Goal: Task Accomplishment & Management: Manage account settings

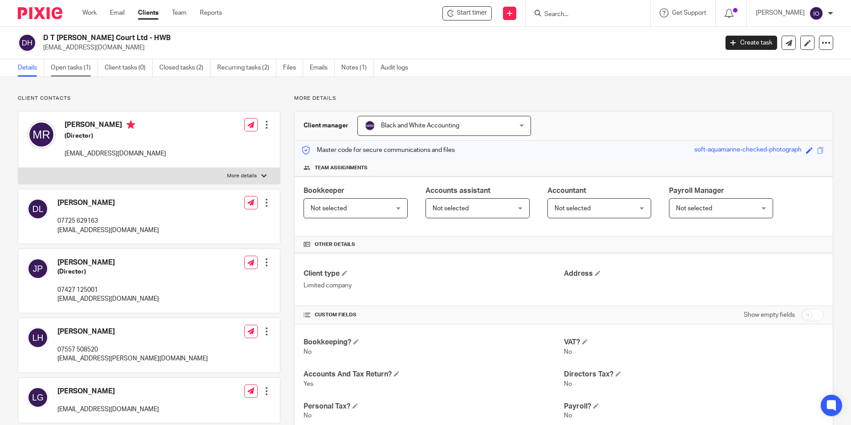
click at [70, 62] on link "Open tasks (1)" at bounding box center [74, 67] width 47 height 17
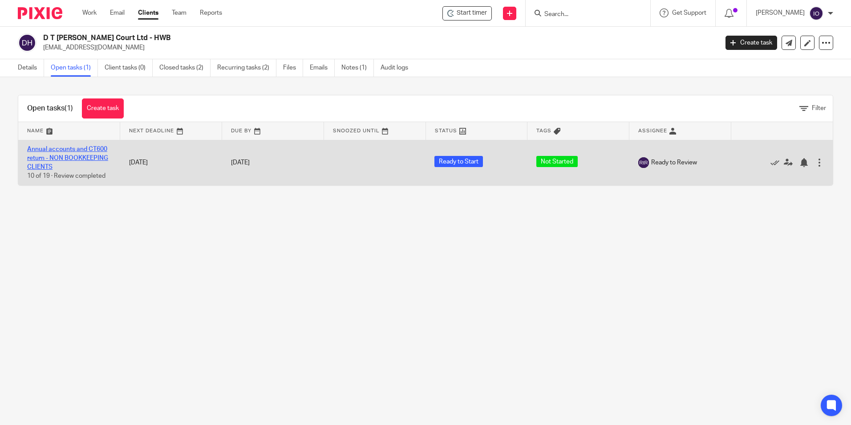
click at [78, 148] on link "Annual accounts and CT600 return - NON BOOKKEEPING CLIENTS" at bounding box center [67, 158] width 81 height 24
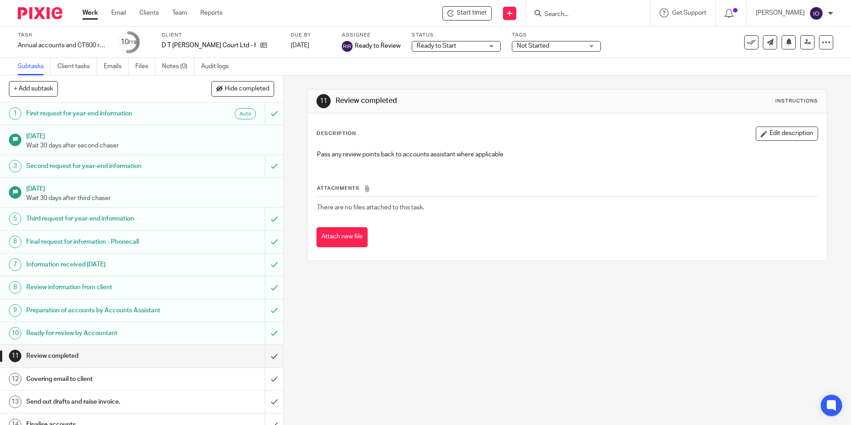
click at [520, 44] on span "Not Started" at bounding box center [533, 46] width 32 height 6
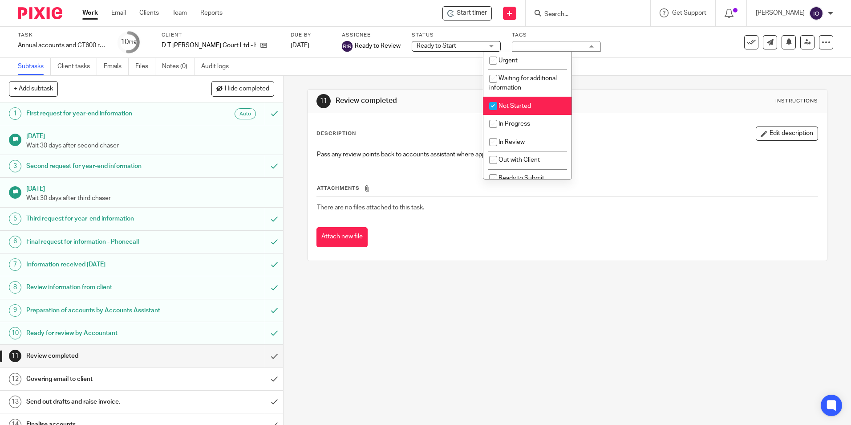
click at [508, 106] on span "Not Started" at bounding box center [514, 106] width 32 height 6
checkbox input "false"
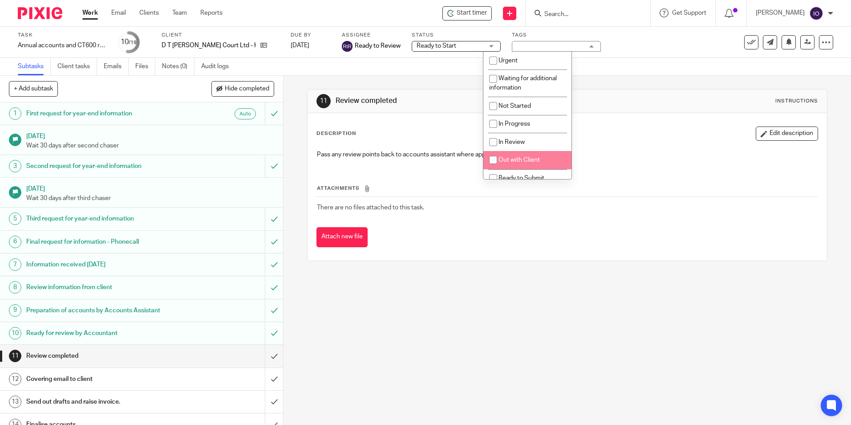
scroll to position [45, 0]
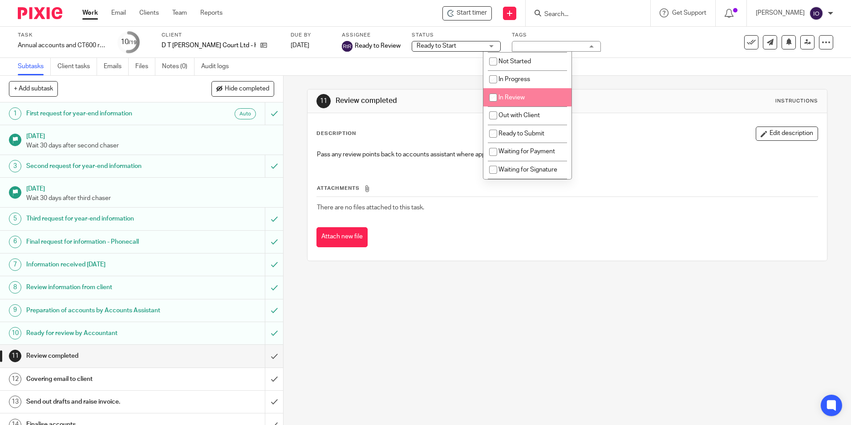
click at [517, 99] on span "In Review" at bounding box center [511, 97] width 26 height 6
checkbox input "true"
click at [525, 113] on span "Out with Client" at bounding box center [518, 115] width 41 height 6
checkbox input "true"
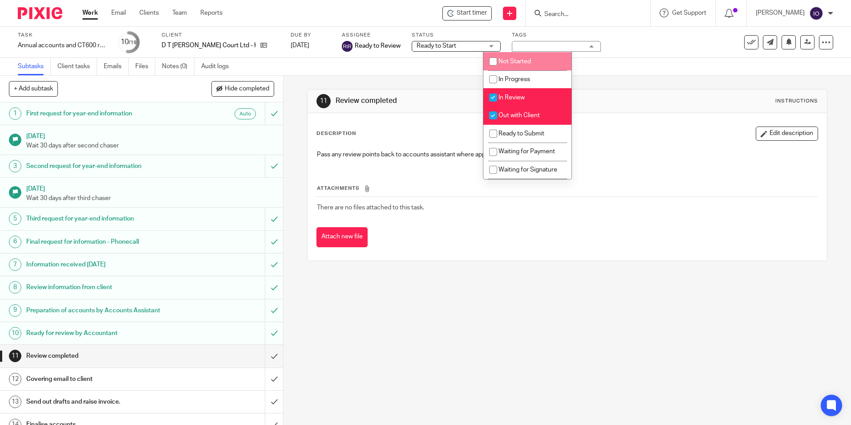
click at [461, 47] on div "Ready to Start Ready to Start" at bounding box center [456, 46] width 89 height 11
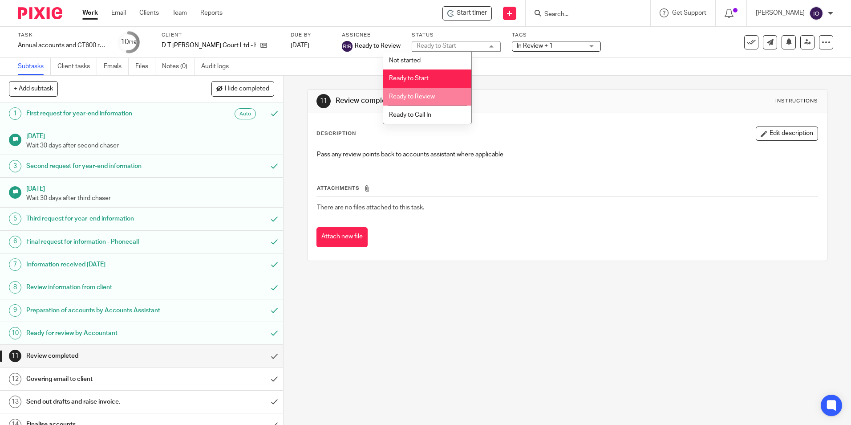
click at [420, 97] on span "Ready to Review" at bounding box center [412, 96] width 46 height 6
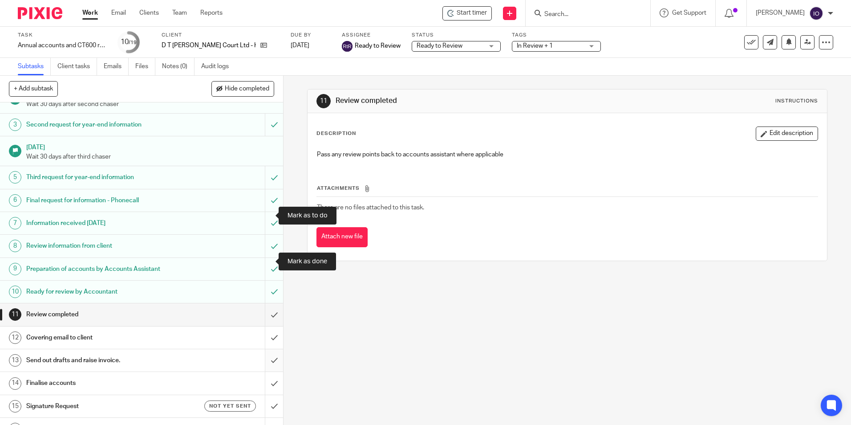
scroll to position [126, 0]
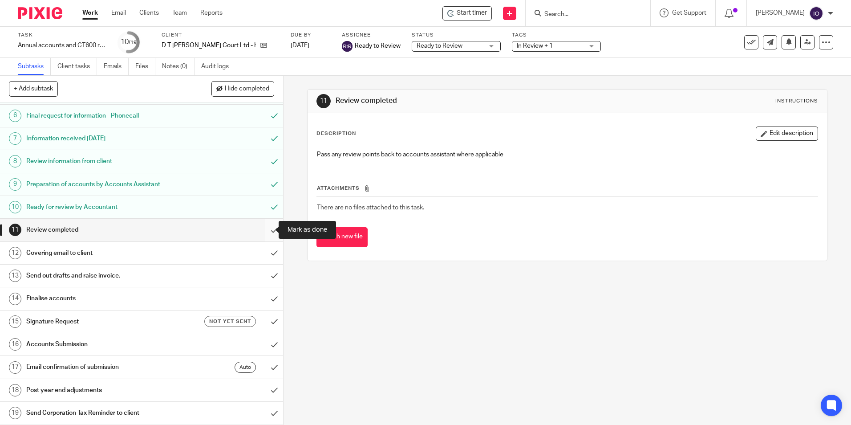
click at [268, 228] on input "submit" at bounding box center [141, 230] width 283 height 22
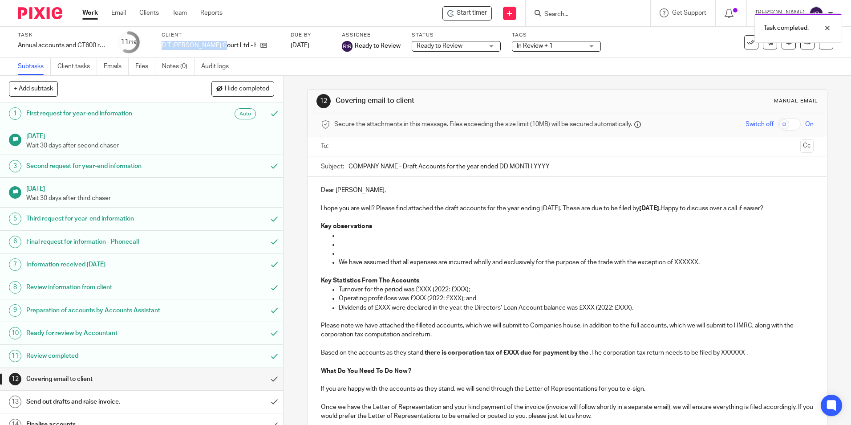
drag, startPoint x: 163, startPoint y: 47, endPoint x: 213, endPoint y: 52, distance: 50.1
click at [213, 52] on div "Client D T [PERSON_NAME] Court Ltd - HWB" at bounding box center [221, 42] width 118 height 21
copy p "D T [PERSON_NAME] Court Ltd"
drag, startPoint x: 344, startPoint y: 166, endPoint x: 381, endPoint y: 164, distance: 36.5
click at [358, 171] on div "Subject: COMPANY NAME - Draft Accounts for the year ended DD MONTH YYYY" at bounding box center [567, 166] width 492 height 20
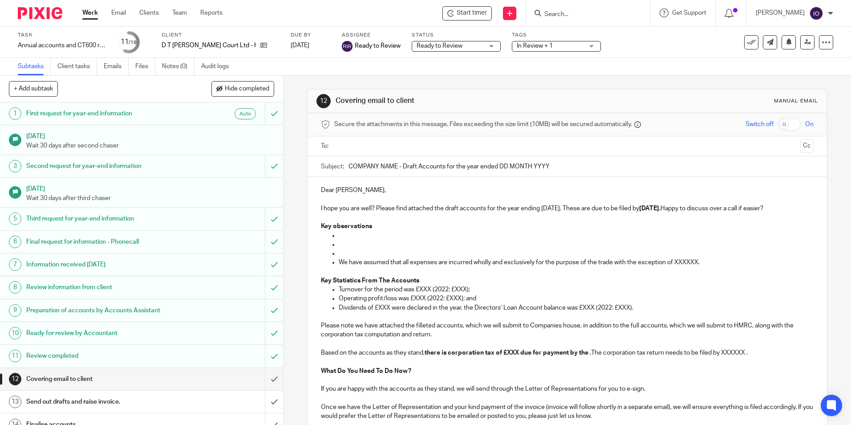
drag, startPoint x: 393, startPoint y: 165, endPoint x: 342, endPoint y: 166, distance: 51.6
click at [342, 166] on div "Subject: COMPANY NAME - Draft Accounts for the year ended DD MONTH YYYY" at bounding box center [567, 166] width 492 height 20
paste input "D T Lisa Court Ltd"
drag, startPoint x: 499, startPoint y: 164, endPoint x: 559, endPoint y: 158, distance: 60.0
click at [559, 158] on input "D T Lisa Court Ltd - Draft Accounts for the year ended DD MONTH YYYY" at bounding box center [580, 166] width 465 height 20
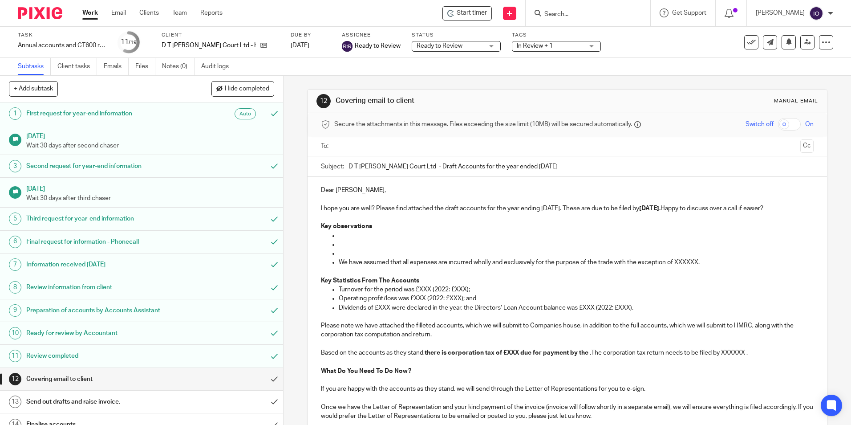
type input "D T Lisa Court Ltd - Draft Accounts for the year ended 31 December 2024"
drag, startPoint x: 697, startPoint y: 206, endPoint x: 812, endPoint y: 208, distance: 114.4
click at [812, 208] on div "Dear Musa, I hope you are well? Please find attached the draft accounts for the…" at bounding box center [567, 338] width 519 height 322
click at [350, 233] on p at bounding box center [576, 235] width 474 height 9
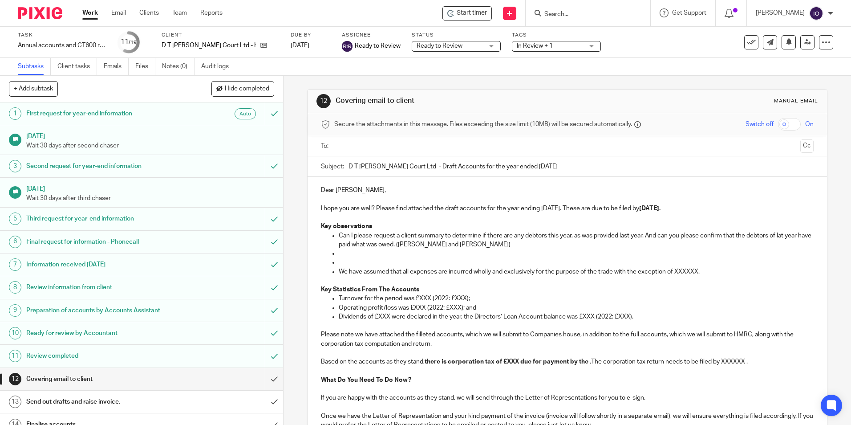
click at [342, 252] on p at bounding box center [576, 253] width 474 height 9
click at [468, 251] on p "Can you please provide the savings account nank statement showing the balance a…" at bounding box center [576, 253] width 474 height 9
drag, startPoint x: 467, startPoint y: 251, endPoint x: 466, endPoint y: 277, distance: 25.4
click at [466, 278] on p at bounding box center [567, 280] width 492 height 9
click at [466, 253] on p "Can you please provide the savings account nank statement showing the balance a…" at bounding box center [576, 253] width 474 height 9
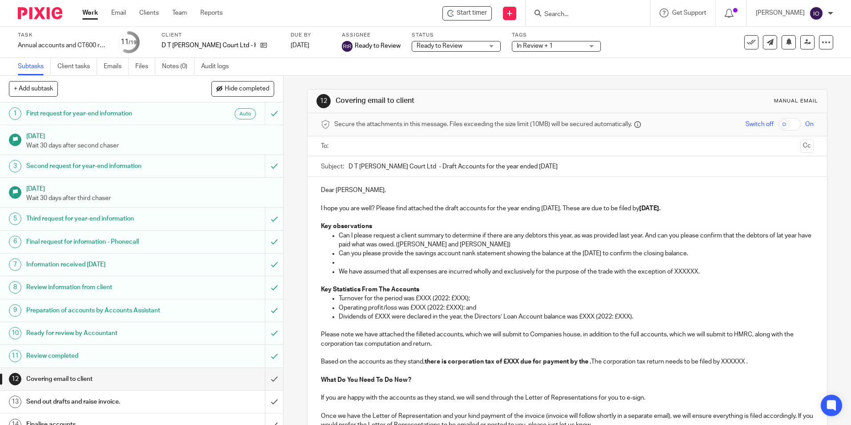
click at [463, 251] on p "Can you please provide the savings account nank statement showing the balance a…" at bounding box center [576, 253] width 474 height 9
click at [636, 254] on p "Can you please provide the savings account bank statement showing the balance a…" at bounding box center [576, 253] width 474 height 9
drag, startPoint x: 611, startPoint y: 272, endPoint x: 700, endPoint y: 272, distance: 89.5
click at [700, 272] on p "We have assumed that all expenses are incurred wholly and exclusively for the p…" at bounding box center [576, 271] width 474 height 9
click at [348, 263] on p at bounding box center [576, 262] width 474 height 9
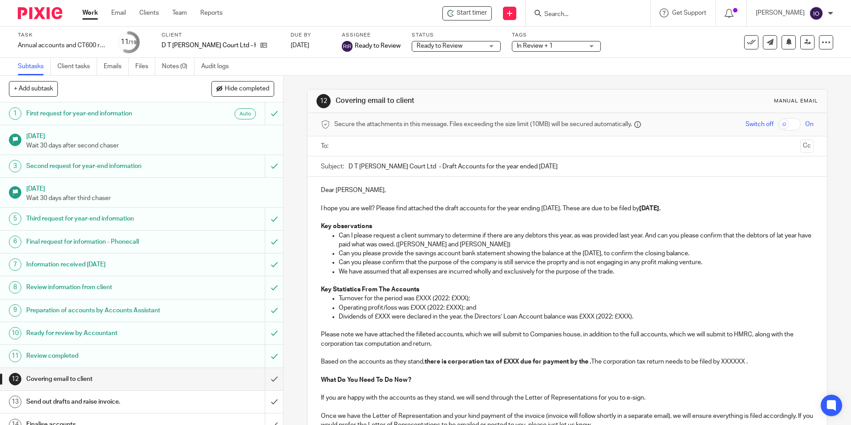
click at [558, 265] on p "Can you please confirm that the purpose of the company is still service the pro…" at bounding box center [576, 262] width 474 height 9
click at [514, 263] on p "Can you please confirm that the purpose of the company is still service the pro…" at bounding box center [576, 262] width 474 height 9
click at [542, 261] on p "Can you please confirm that the purpose of the company is still to service the …" at bounding box center [576, 262] width 474 height 9
click at [540, 263] on p "Can you please confirm that the purpose of the company is still to service the …" at bounding box center [576, 262] width 474 height 9
click at [619, 265] on p "Can you please confirm that the purpose of the company is still to service/mana…" at bounding box center [576, 262] width 474 height 9
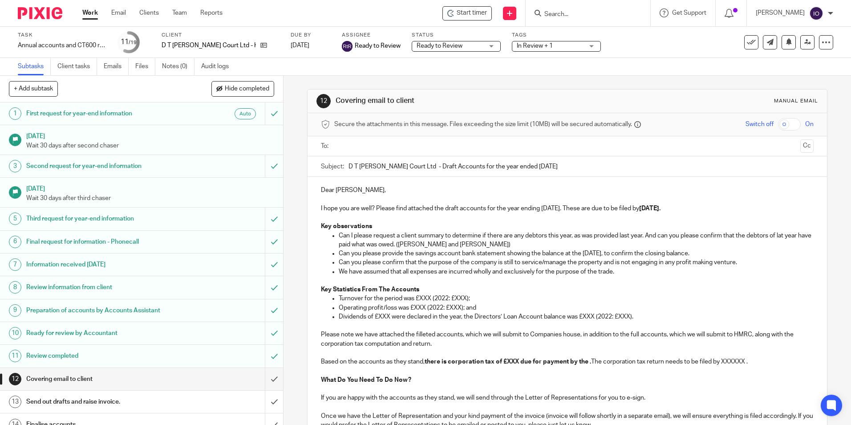
click at [602, 263] on p "Can you please confirm that the purpose of the company is still to service/mana…" at bounding box center [576, 262] width 474 height 9
drag, startPoint x: 404, startPoint y: 261, endPoint x: 336, endPoint y: 258, distance: 68.2
click at [335, 257] on ul "Can I please request a client summary to determine if there are any debtors thi…" at bounding box center [567, 253] width 492 height 45
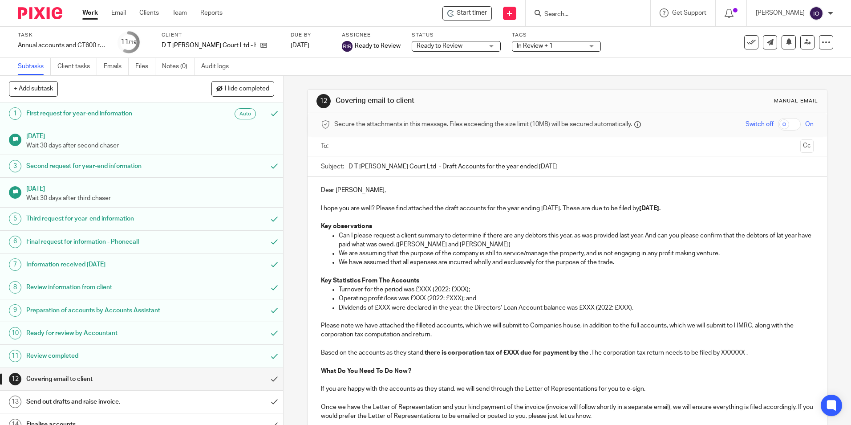
click at [729, 253] on p "We are assuming that the purpose of the company is still to service/manage the …" at bounding box center [576, 253] width 474 height 9
click at [782, 237] on p "Can I please request a client summary to determine if there are any debtors thi…" at bounding box center [576, 240] width 474 height 18
click at [726, 254] on p "We are assuming that the purpose of the company is still to service/manage the …" at bounding box center [576, 253] width 474 height 9
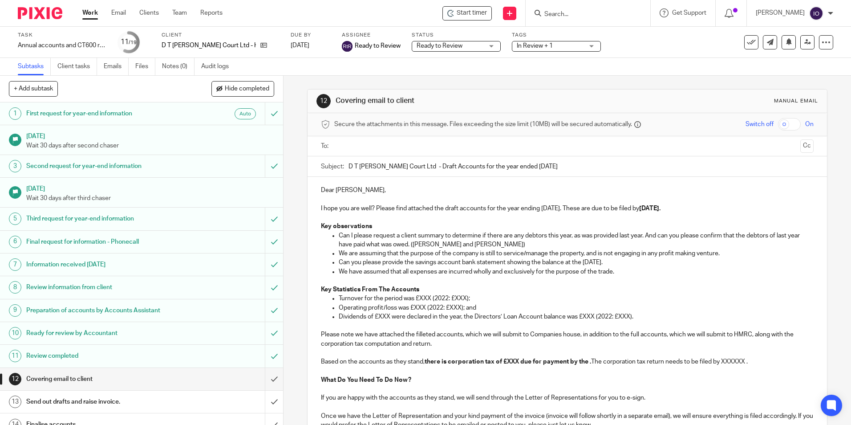
click at [370, 228] on p "Key observations" at bounding box center [567, 226] width 492 height 9
click at [409, 271] on p "We have assumed that all expenses are incurred wholly and exclusively for the p…" at bounding box center [576, 271] width 474 height 9
click at [644, 274] on p "We have assumed that all income and expenses are incurred wholly and exclusivel…" at bounding box center [576, 271] width 474 height 9
drag, startPoint x: 632, startPoint y: 272, endPoint x: 307, endPoint y: 271, distance: 325.8
click at [308, 271] on div "Dear Musa, I hope you are well? Please find attached the draft accounts for the…" at bounding box center [567, 342] width 519 height 331
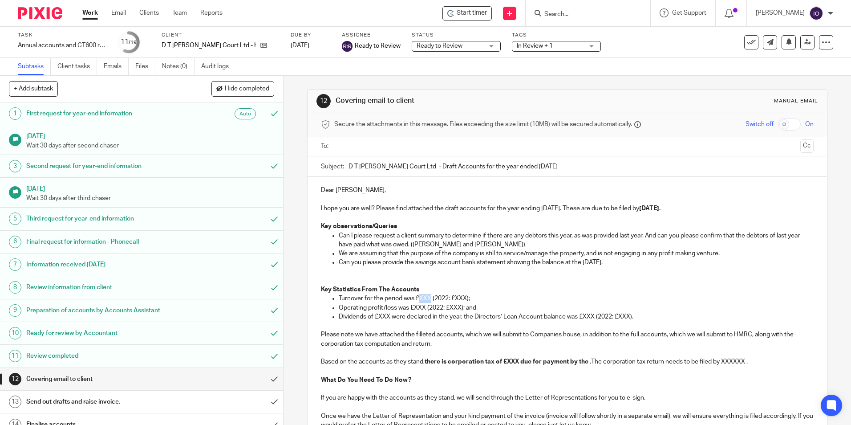
drag, startPoint x: 429, startPoint y: 299, endPoint x: 419, endPoint y: 301, distance: 10.0
click at [419, 301] on p "Turnover for the period was £XXX (2022: £XXX);" at bounding box center [576, 298] width 474 height 9
drag, startPoint x: 413, startPoint y: 306, endPoint x: 423, endPoint y: 309, distance: 10.3
click at [423, 309] on p "Operating profit/loss was £XXX (2022: £XXX); and" at bounding box center [576, 307] width 474 height 9
drag, startPoint x: 426, startPoint y: 308, endPoint x: 480, endPoint y: 307, distance: 54.3
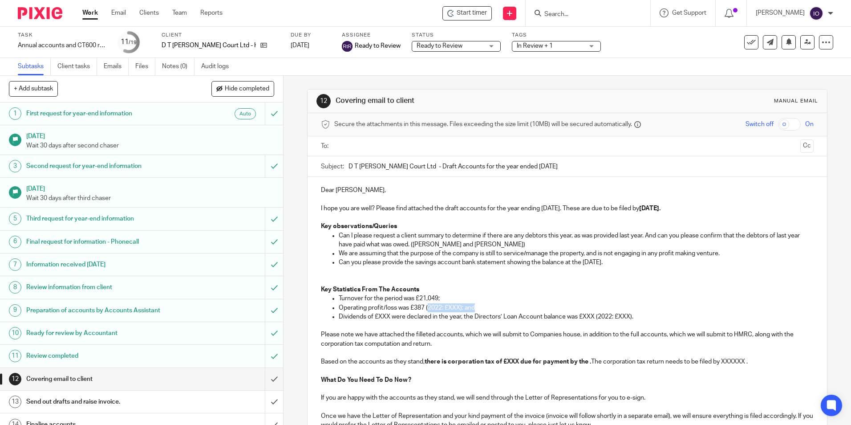
click at [480, 307] on p "Operating profit/loss was £387 (2022: £XXX); and" at bounding box center [576, 307] width 474 height 9
click at [382, 309] on p "Operating profit/loss was £387" at bounding box center [576, 307] width 474 height 9
drag, startPoint x: 394, startPoint y: 308, endPoint x: 366, endPoint y: 307, distance: 28.5
click at [365, 305] on p "Operating profit/loss was £387" at bounding box center [576, 307] width 474 height 9
drag, startPoint x: 328, startPoint y: 317, endPoint x: 656, endPoint y: 316, distance: 327.1
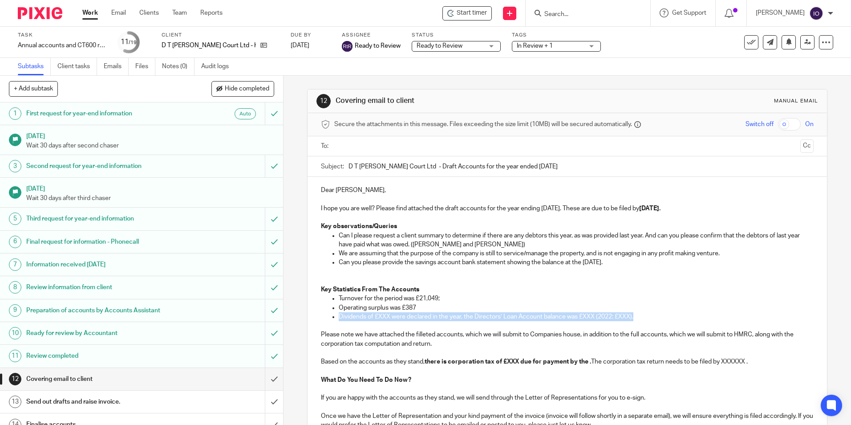
click at [656, 316] on ul "Turnover for the period was £21,049; Operating surplus was £387 Dividends of £X…" at bounding box center [567, 307] width 492 height 27
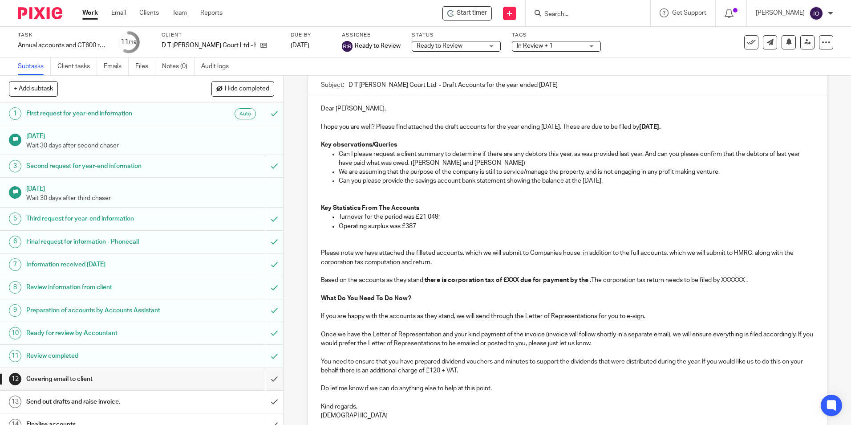
scroll to position [89, 0]
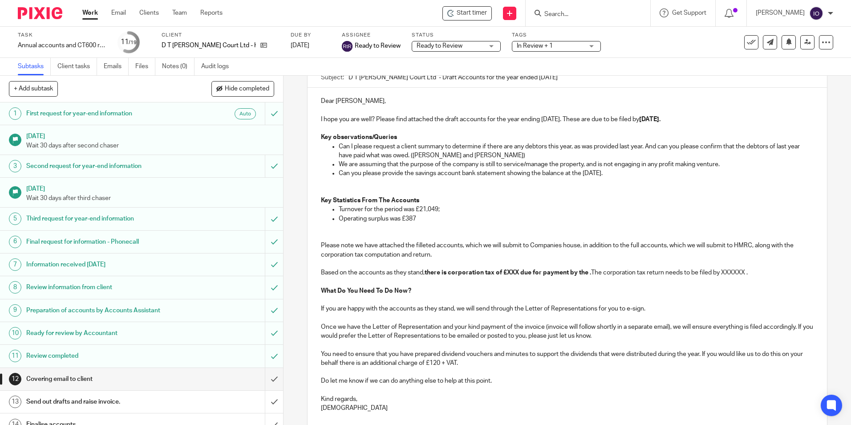
drag, startPoint x: 314, startPoint y: 271, endPoint x: 753, endPoint y: 273, distance: 438.8
click at [753, 273] on div "Dear Musa, I hope you are well? Please find attached the draft accounts for the…" at bounding box center [567, 253] width 519 height 331
drag, startPoint x: 335, startPoint y: 170, endPoint x: 634, endPoint y: 177, distance: 299.1
click at [641, 174] on ul "Can I please request a client summary to determine if there are any debtors thi…" at bounding box center [567, 164] width 492 height 45
click at [494, 153] on p "Can I please request a client summary to determine if there are any debtors thi…" at bounding box center [576, 151] width 474 height 18
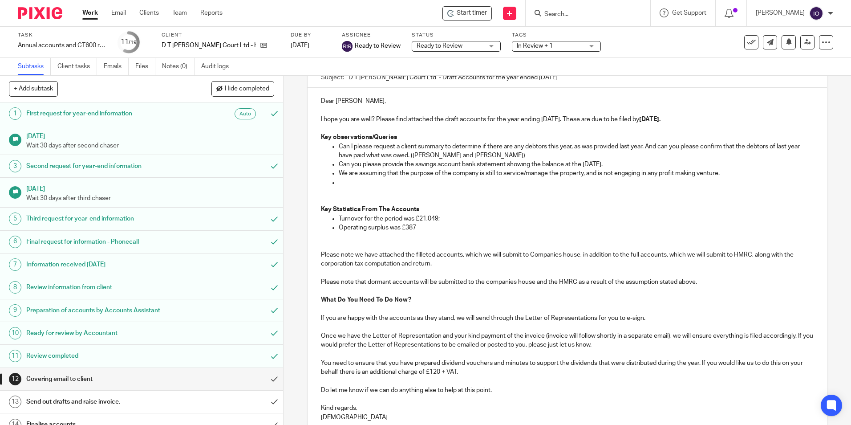
click at [340, 186] on p at bounding box center [576, 182] width 474 height 9
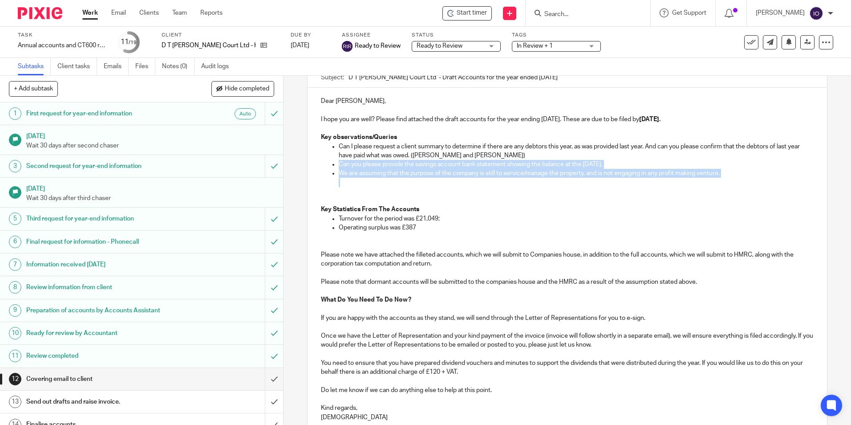
drag, startPoint x: 338, startPoint y: 168, endPoint x: 358, endPoint y: 181, distance: 23.5
click at [358, 181] on ul "Can I please request a client summary to determine if there are any debtors thi…" at bounding box center [567, 169] width 492 height 54
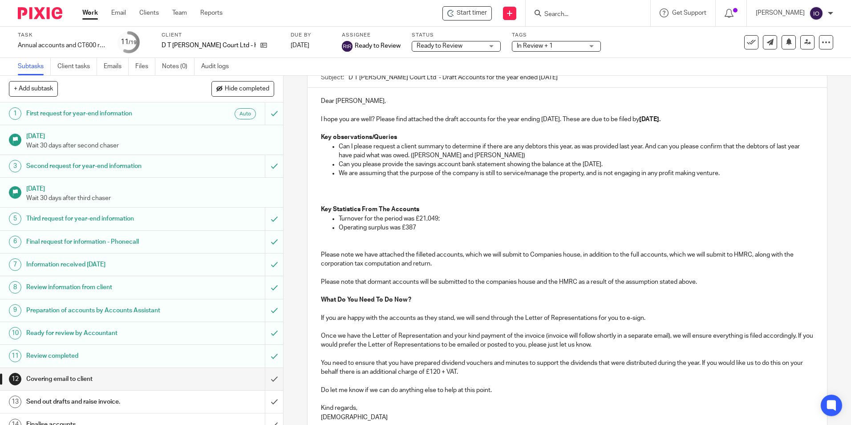
drag, startPoint x: 393, startPoint y: 195, endPoint x: 357, endPoint y: 180, distance: 38.5
click at [386, 193] on p at bounding box center [576, 191] width 474 height 9
drag, startPoint x: 338, startPoint y: 171, endPoint x: 718, endPoint y: 173, distance: 380.1
click at [721, 172] on p "We are assuming that the purpose of the company is still to service/manage the …" at bounding box center [576, 173] width 474 height 9
click at [519, 219] on p "Turnover for the period was £21,049;" at bounding box center [576, 218] width 474 height 9
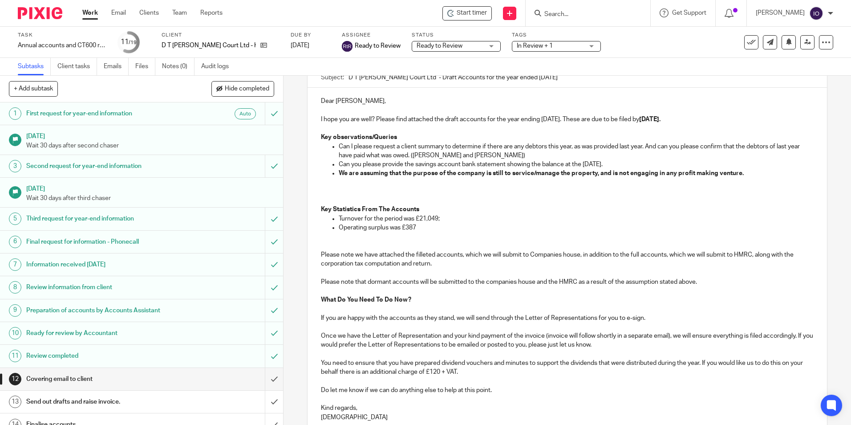
click at [330, 193] on ul "Can I please request a client summary to determine if there are any debtors thi…" at bounding box center [567, 169] width 492 height 54
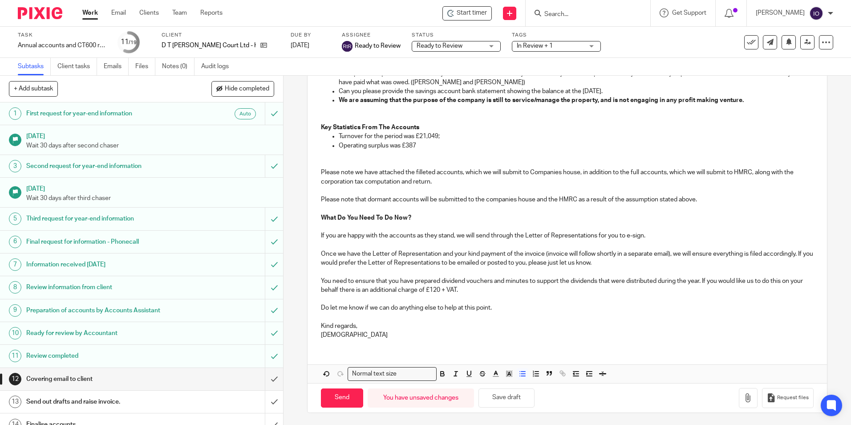
scroll to position [163, 0]
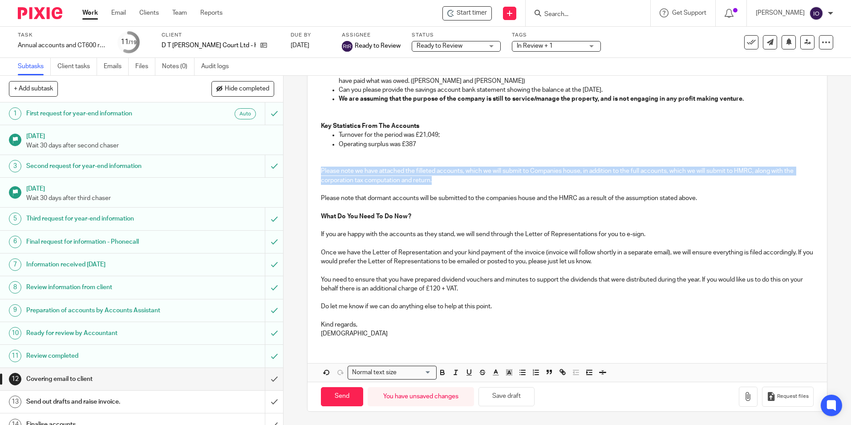
drag, startPoint x: 318, startPoint y: 167, endPoint x: 442, endPoint y: 183, distance: 125.6
click at [445, 181] on div "Dear Musa, I hope you are well? Please find attached the draft accounts for the…" at bounding box center [567, 178] width 519 height 331
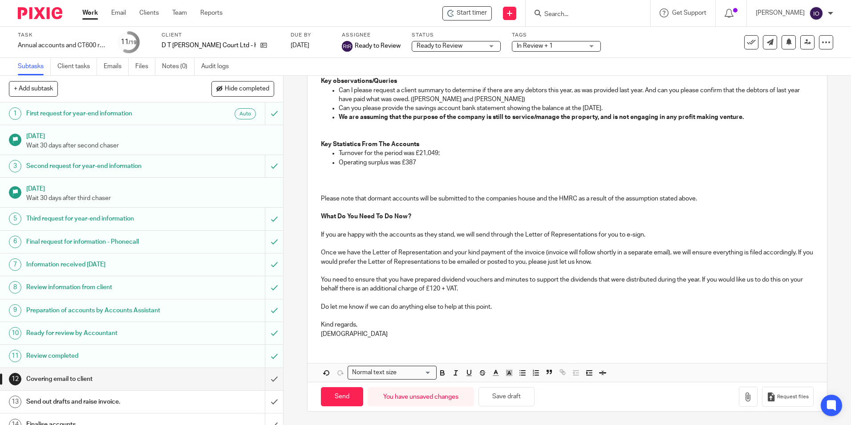
scroll to position [136, 0]
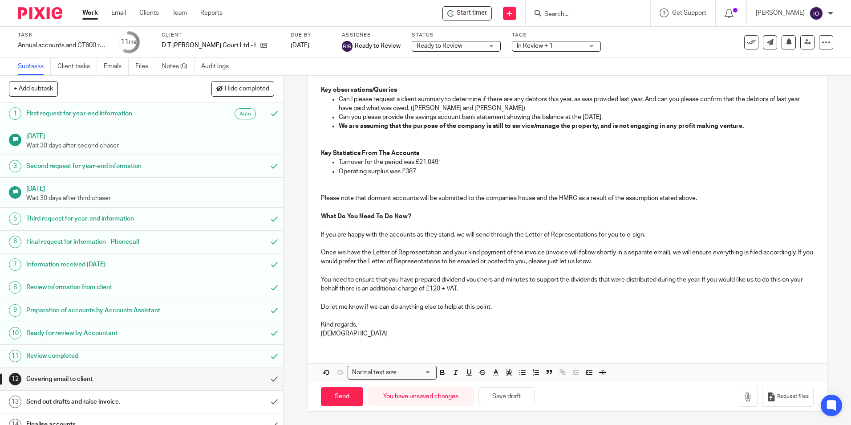
click at [712, 197] on p "Please note that dormant accounts will be submitted to the companies house and …" at bounding box center [567, 198] width 492 height 9
click at [703, 196] on p "Please note that dormant accounts will be submitted to the companies house and …" at bounding box center [567, 198] width 492 height 9
click at [703, 200] on p "Please note that dormant accounts will be submitted to the companies house and …" at bounding box center [567, 198] width 492 height 9
drag, startPoint x: 700, startPoint y: 198, endPoint x: 704, endPoint y: 204, distance: 7.6
click at [727, 200] on p "Please note that dormant accounts will be submitted to the companies house and …" at bounding box center [567, 198] width 492 height 9
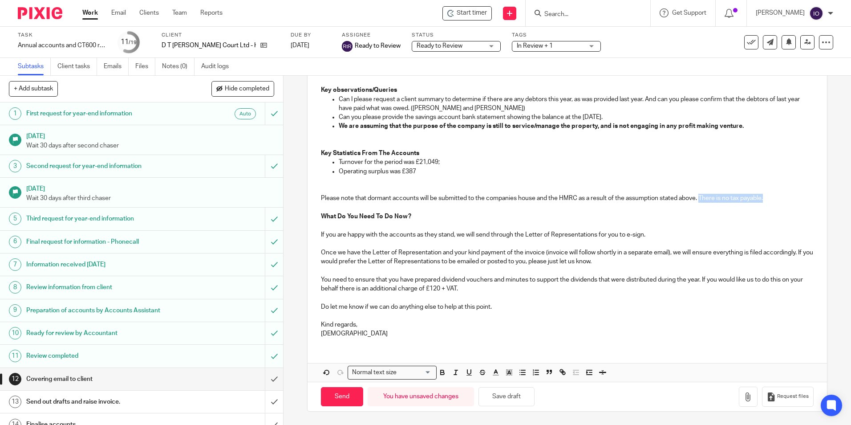
drag, startPoint x: 699, startPoint y: 198, endPoint x: 763, endPoint y: 200, distance: 64.1
click at [763, 200] on p "Please note that dormant accounts will be submitted to the companies house and …" at bounding box center [567, 198] width 492 height 9
drag, startPoint x: 747, startPoint y: 222, endPoint x: 741, endPoint y: 222, distance: 6.2
click at [746, 222] on p at bounding box center [567, 225] width 492 height 9
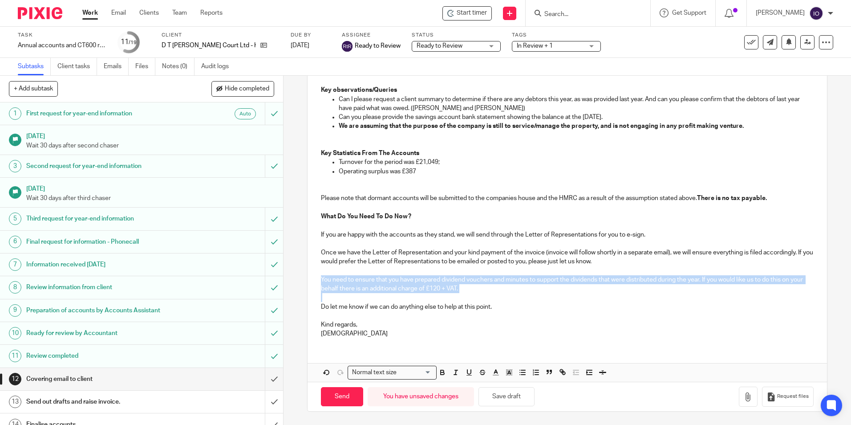
drag, startPoint x: 318, startPoint y: 279, endPoint x: 485, endPoint y: 289, distance: 167.1
click at [482, 293] on div "Dear Musa, I hope you are well? Please find attached the draft accounts for the…" at bounding box center [567, 192] width 519 height 304
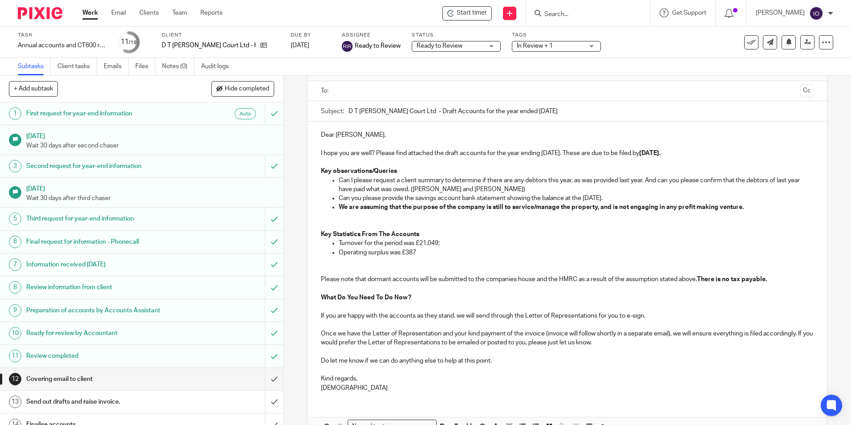
scroll to position [0, 0]
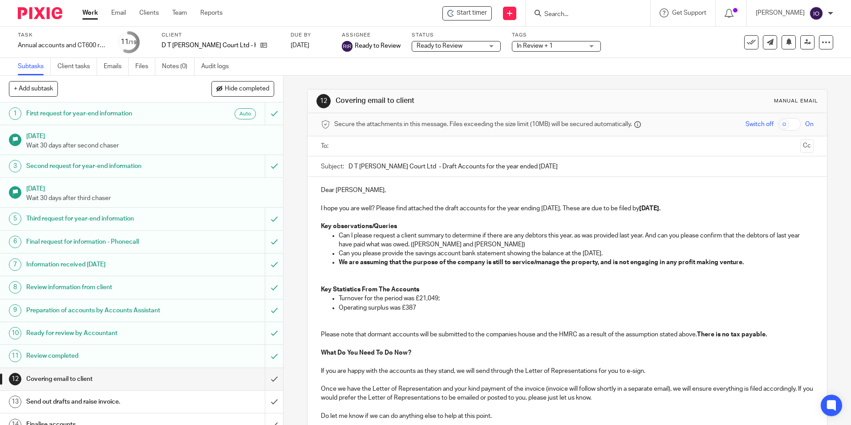
click at [456, 209] on p "I hope you are well? Please find attached the draft accounts for the year endin…" at bounding box center [567, 208] width 492 height 9
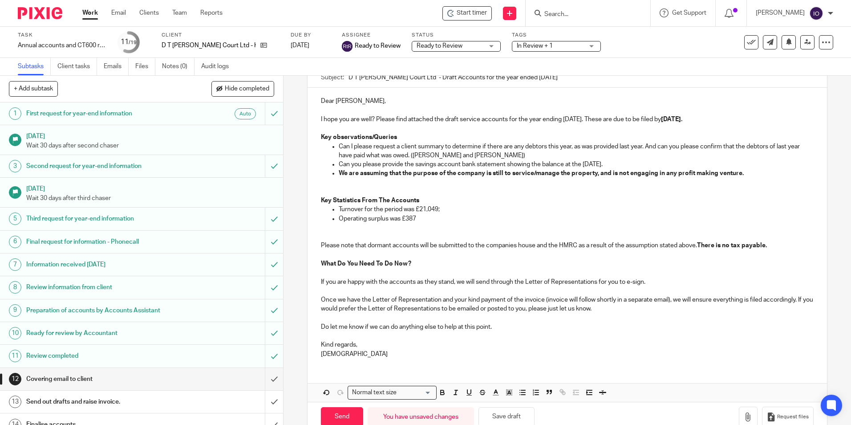
scroll to position [109, 0]
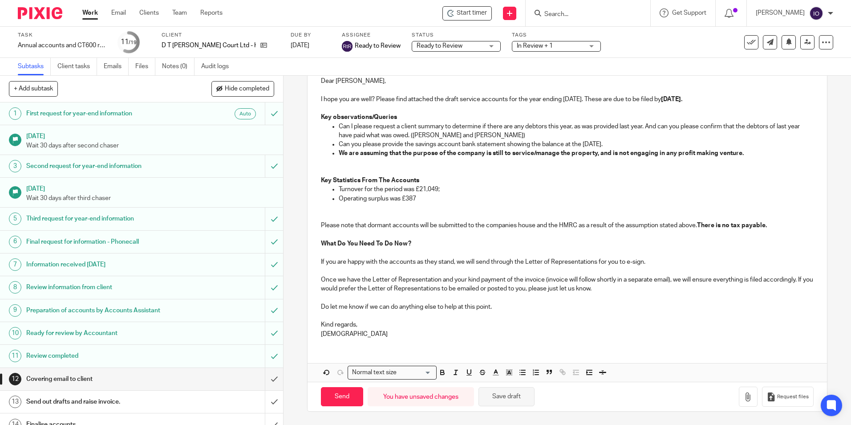
click at [517, 389] on button "Save draft" at bounding box center [506, 396] width 56 height 19
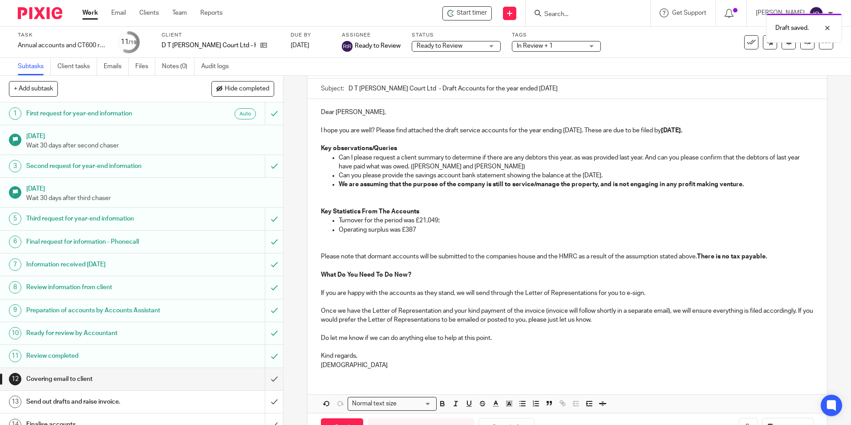
scroll to position [20, 0]
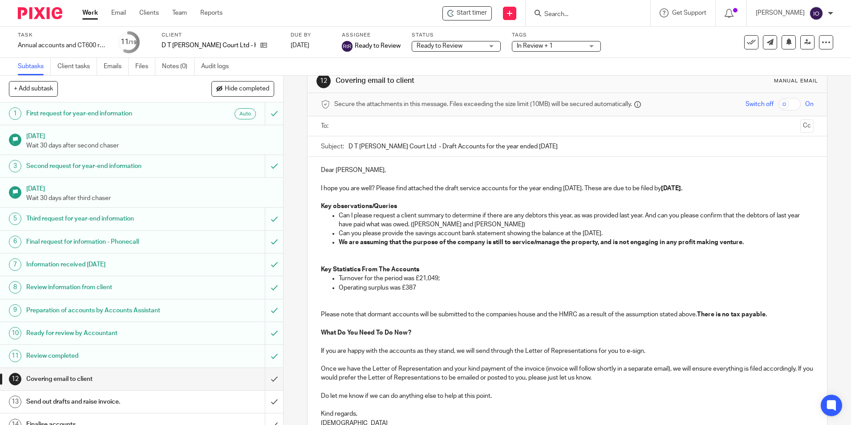
click at [479, 188] on p "I hope you are well? Please find attached the draft service accounts for the ye…" at bounding box center [567, 188] width 492 height 9
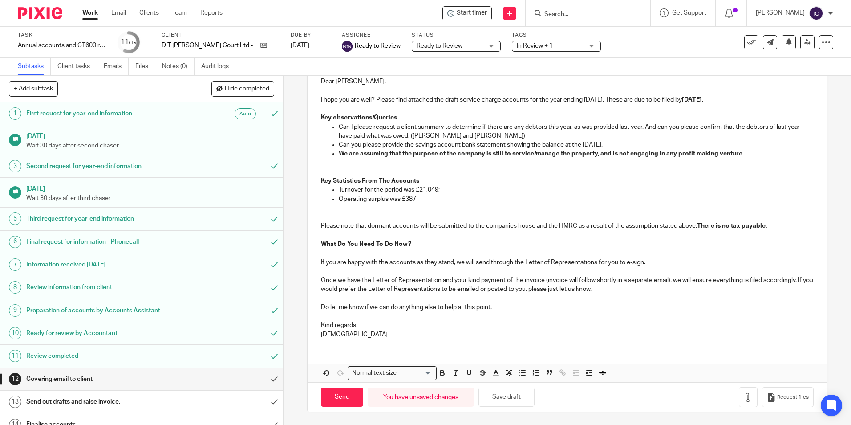
scroll to position [109, 0]
click at [506, 393] on button "Save draft" at bounding box center [506, 396] width 56 height 19
click at [744, 396] on icon "button" at bounding box center [748, 396] width 9 height 9
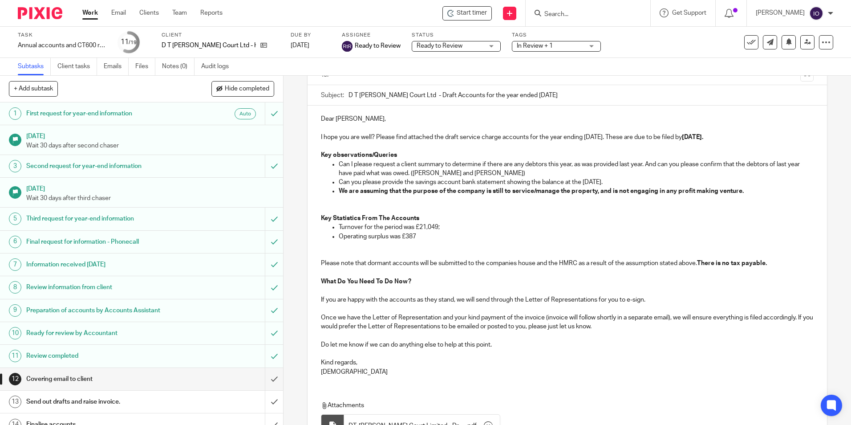
scroll to position [0, 0]
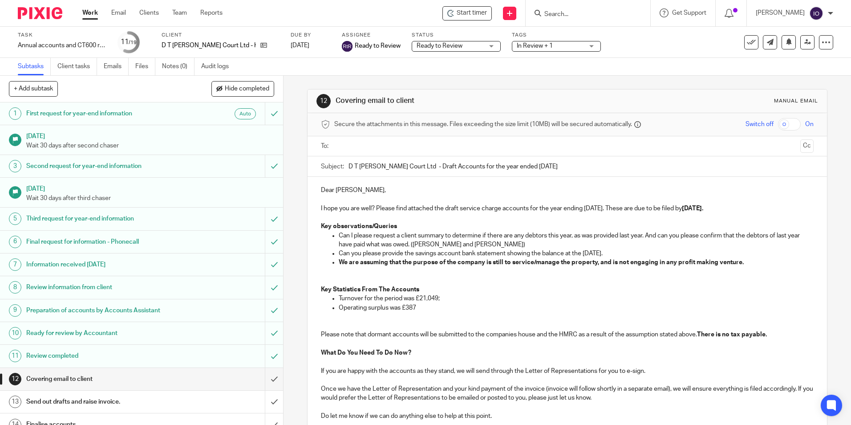
click at [425, 149] on input "text" at bounding box center [566, 146] width 459 height 10
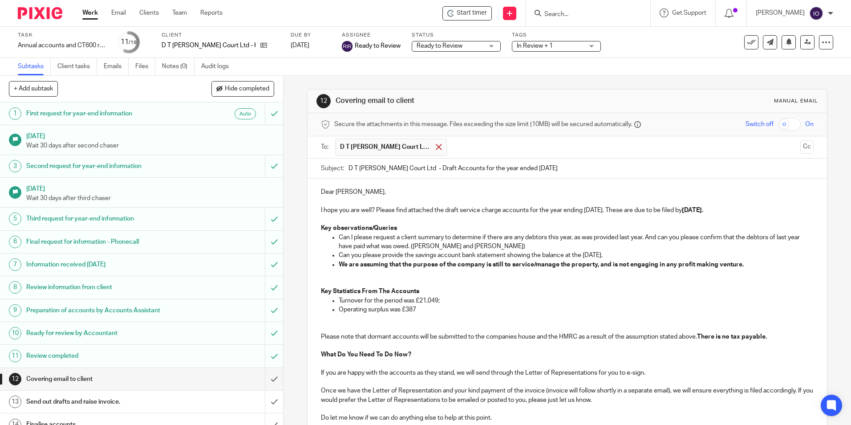
click at [433, 144] on div at bounding box center [438, 146] width 10 height 13
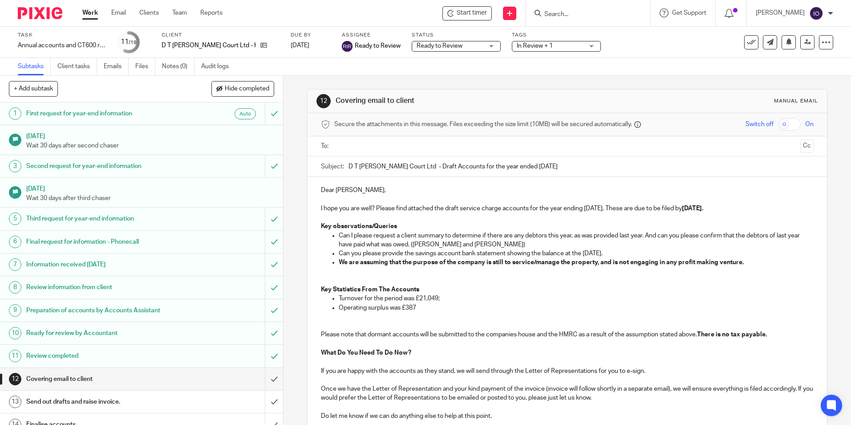
click at [421, 145] on input "text" at bounding box center [566, 146] width 459 height 10
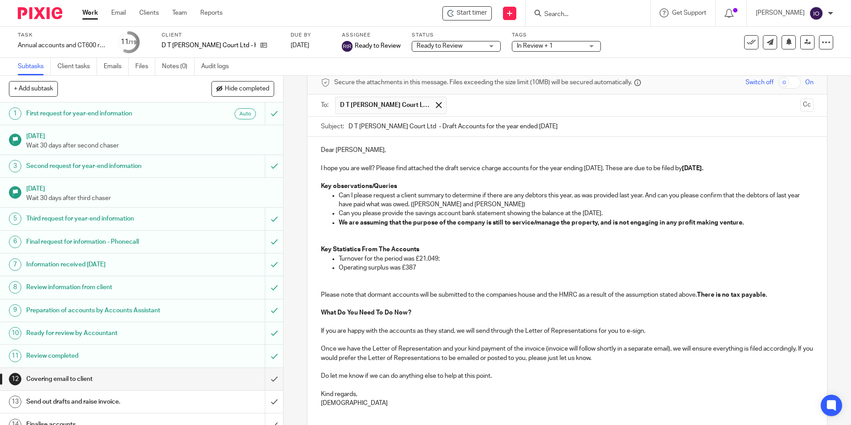
scroll to position [161, 0]
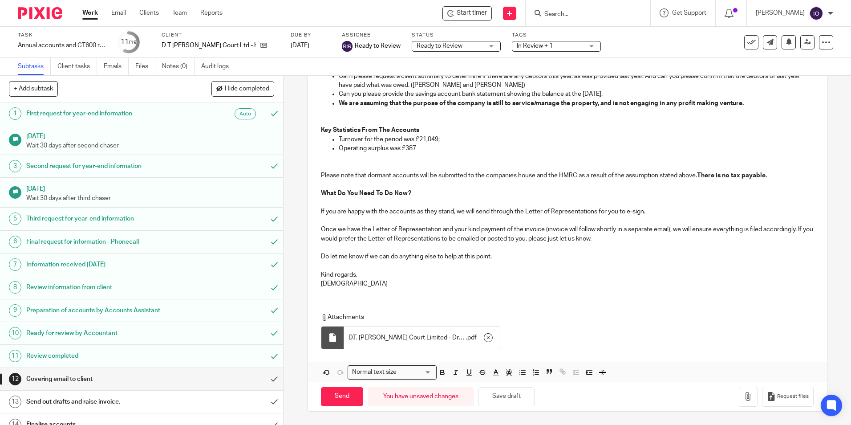
drag, startPoint x: 490, startPoint y: 394, endPoint x: 429, endPoint y: 404, distance: 62.6
click at [488, 395] on button "Save draft" at bounding box center [506, 396] width 56 height 19
click at [345, 390] on input "Send" at bounding box center [342, 396] width 42 height 19
type input "Sent"
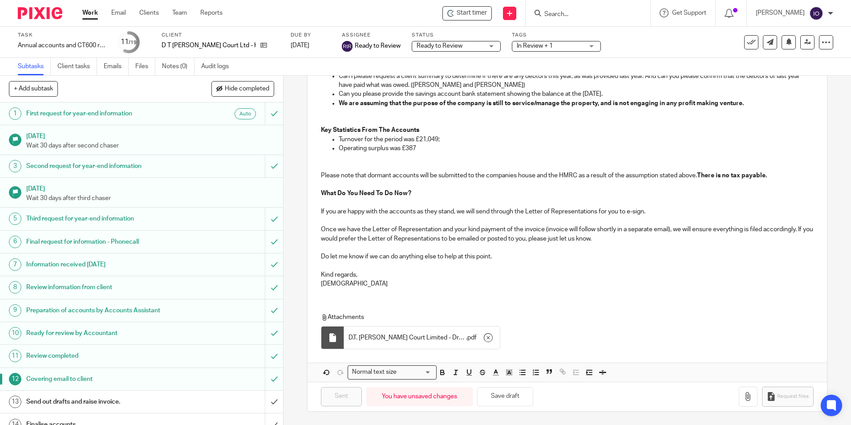
click at [552, 10] on form at bounding box center [590, 13] width 95 height 11
click at [551, 17] on input "Search" at bounding box center [583, 15] width 80 height 8
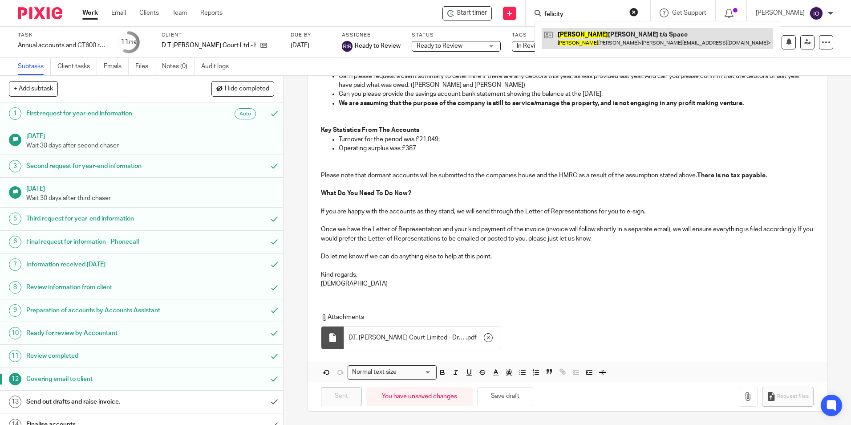
type input "felicity"
click at [566, 36] on link at bounding box center [657, 38] width 231 height 20
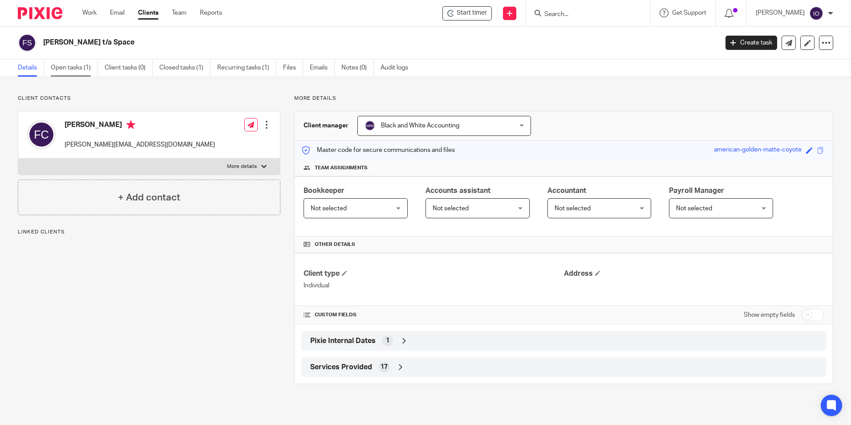
click at [88, 64] on link "Open tasks (1)" at bounding box center [74, 67] width 47 height 17
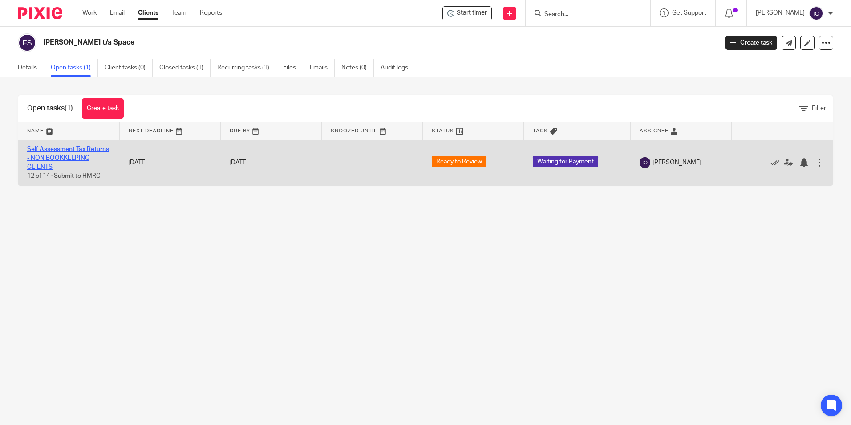
click at [46, 156] on link "Self Assessment Tax Returns - NON BOOKKEEPING CLIENTS" at bounding box center [68, 158] width 82 height 24
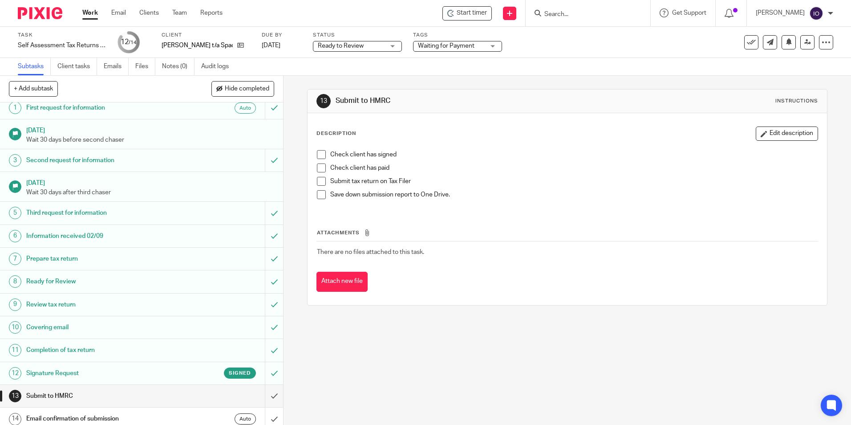
scroll to position [12, 0]
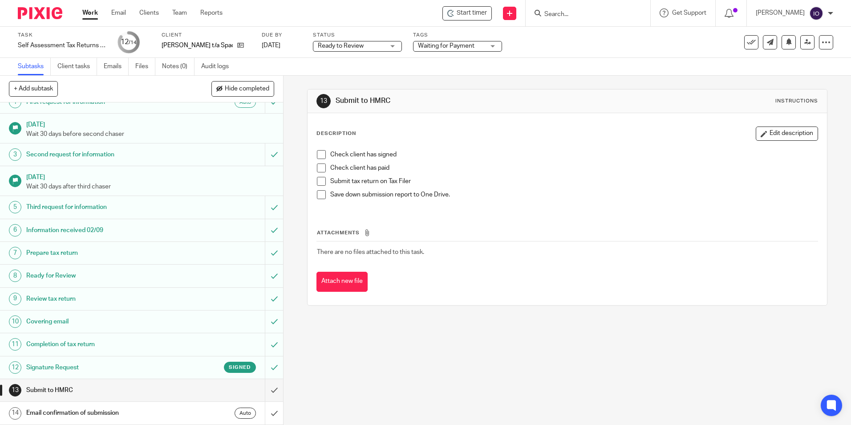
click at [318, 154] on span at bounding box center [321, 154] width 9 height 9
click at [320, 166] on span at bounding box center [321, 167] width 9 height 9
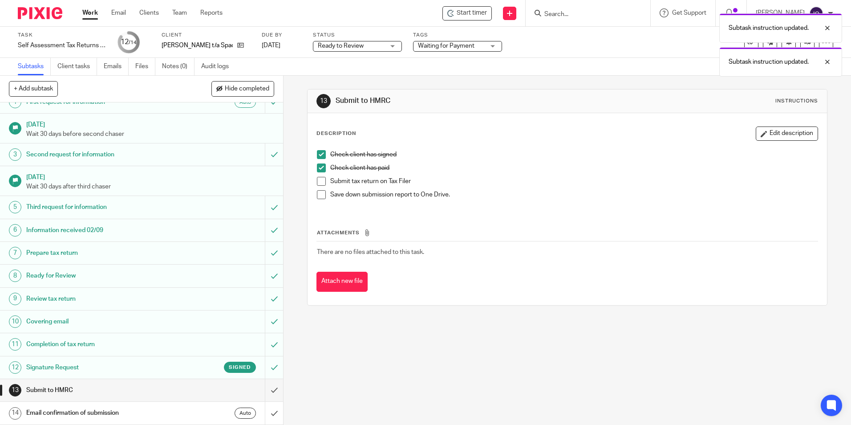
click at [318, 180] on span at bounding box center [321, 181] width 9 height 9
click at [321, 196] on span at bounding box center [321, 194] width 9 height 9
click at [267, 387] on input "submit" at bounding box center [141, 390] width 283 height 22
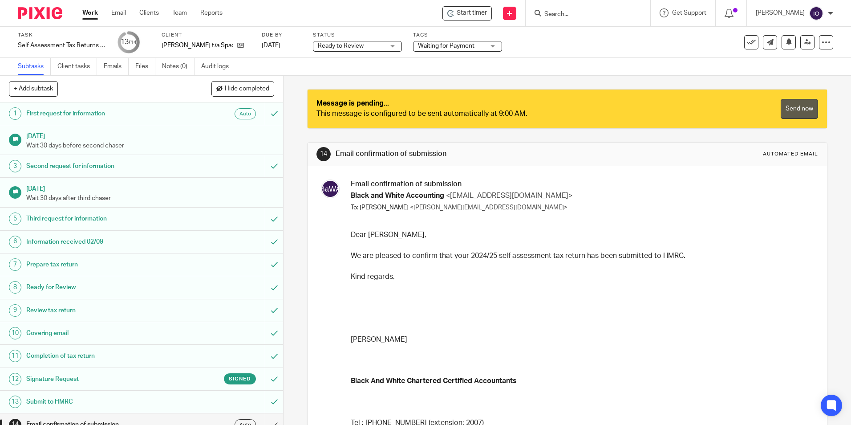
click at [781, 109] on link "Send now" at bounding box center [799, 109] width 37 height 20
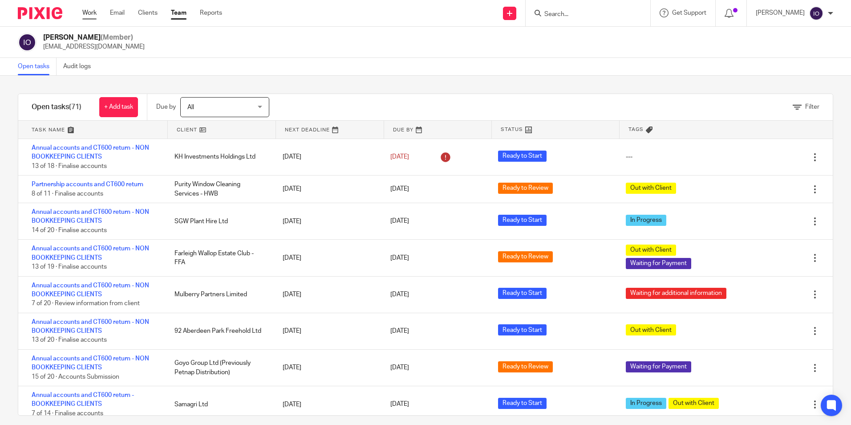
click at [96, 12] on link "Work" at bounding box center [89, 12] width 14 height 9
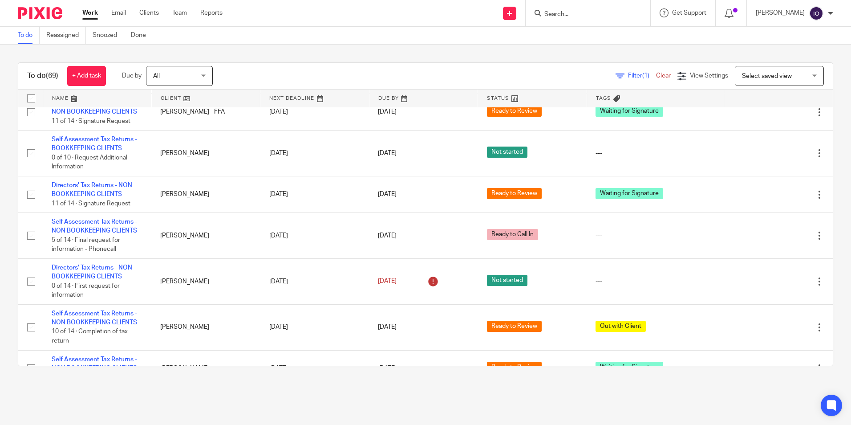
scroll to position [1914, 0]
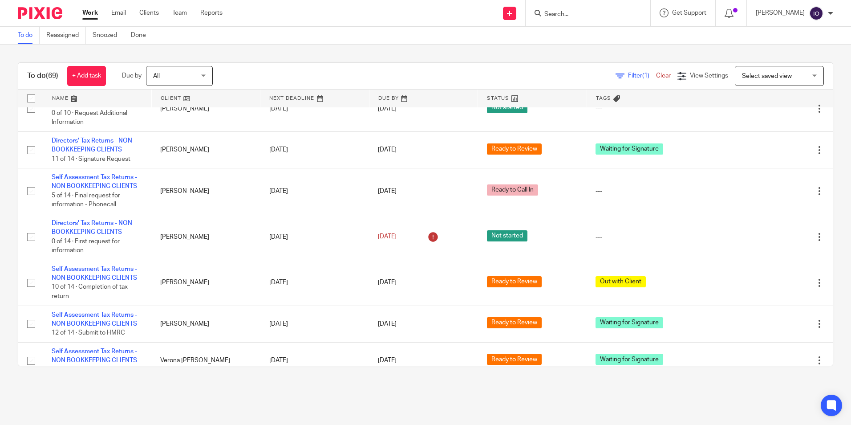
click at [594, 409] on main "To do Reassigned Snoozed Done To do (69) + Add task Due by All All [DATE] [DATE…" at bounding box center [425, 212] width 851 height 425
